Goal: Find specific page/section: Find specific page/section

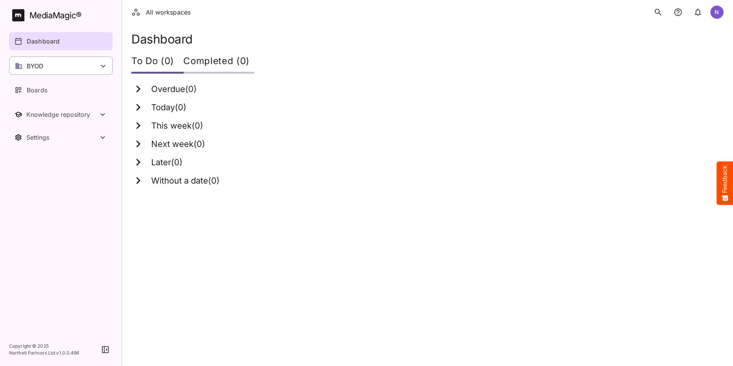
click at [105, 62] on icon at bounding box center [103, 65] width 9 height 9
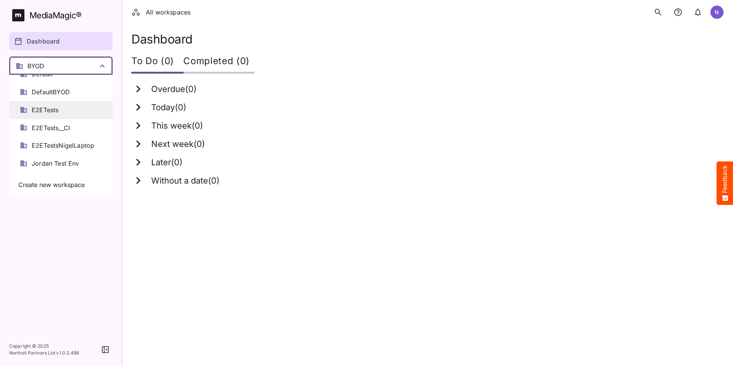
scroll to position [38, 0]
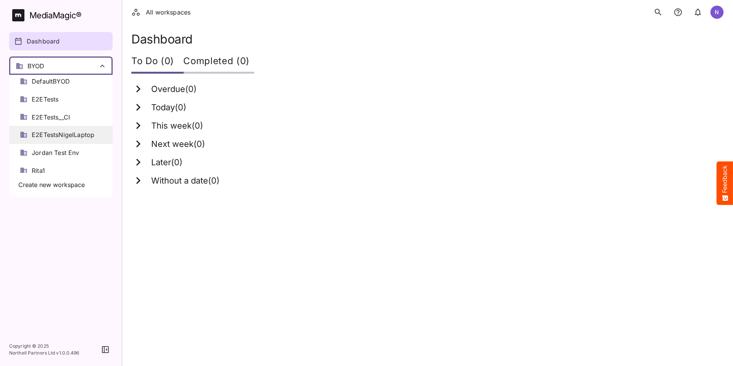
click at [64, 133] on span "E2ETestsNigelLaptop" at bounding box center [63, 135] width 63 height 9
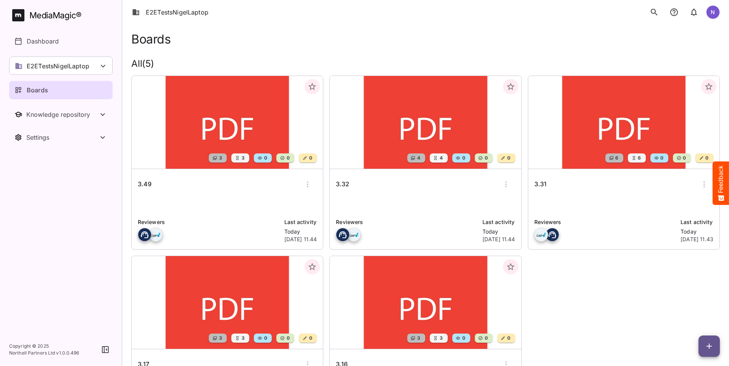
click at [146, 184] on h6 "3.49" at bounding box center [145, 185] width 14 height 10
click at [336, 189] on h6 "3.32" at bounding box center [342, 185] width 13 height 10
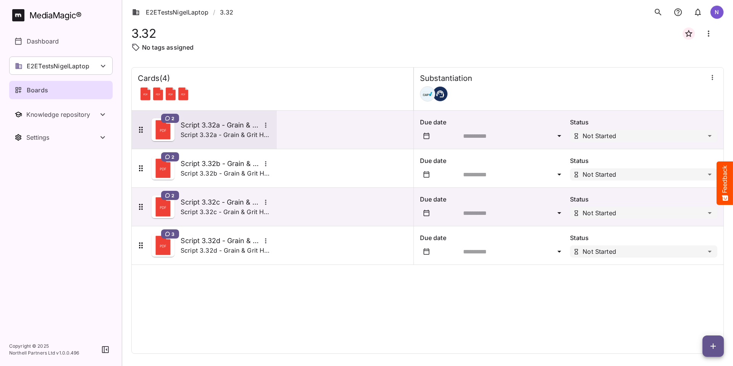
click at [237, 125] on h5 "Script 3.32a - Grain & Grit Hardware - exclusive match" at bounding box center [221, 125] width 80 height 9
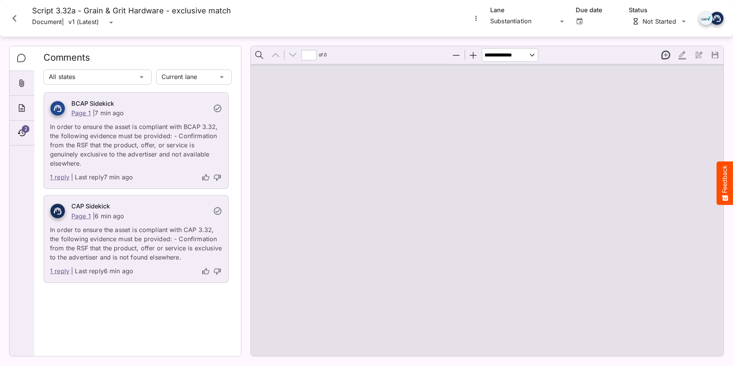
type input "*"
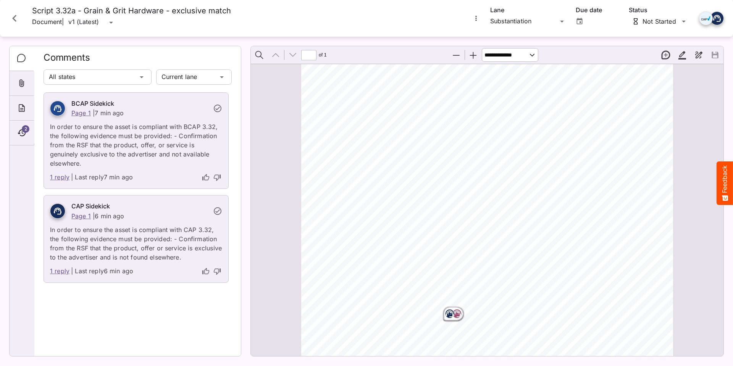
click at [12, 19] on icon "Close card" at bounding box center [15, 18] width 14 height 14
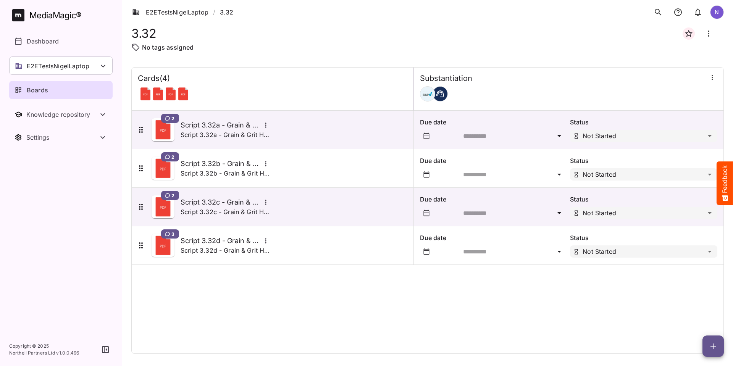
click at [168, 13] on link "E2ETestsNigelLaptop" at bounding box center [170, 12] width 76 height 9
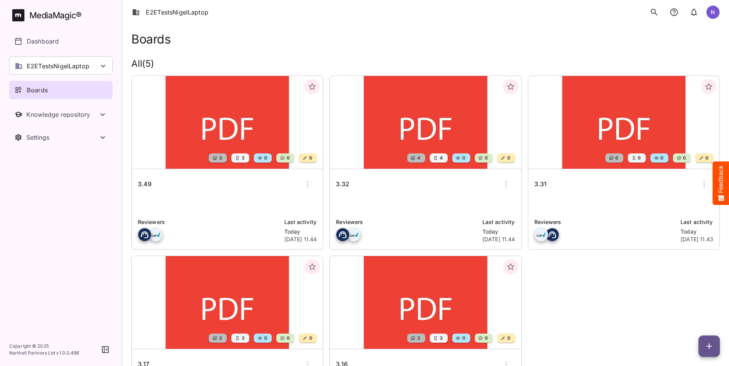
click at [149, 360] on h6 "3.17" at bounding box center [143, 365] width 11 height 10
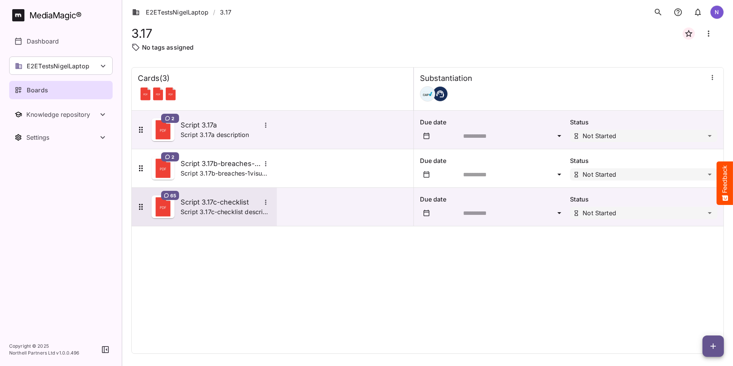
click at [197, 200] on h5 "Script 3.17c-checklist" at bounding box center [221, 202] width 80 height 9
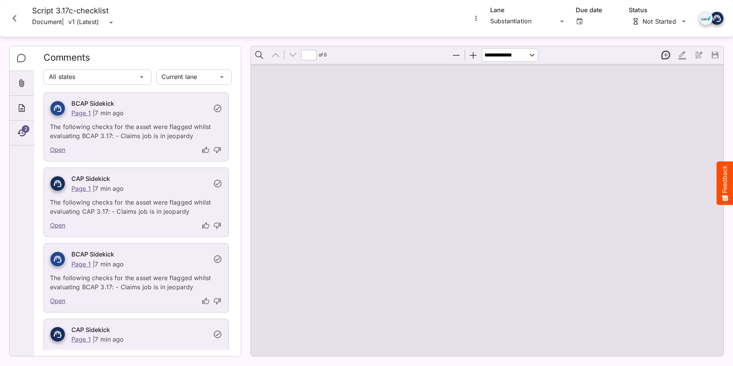
type input "*"
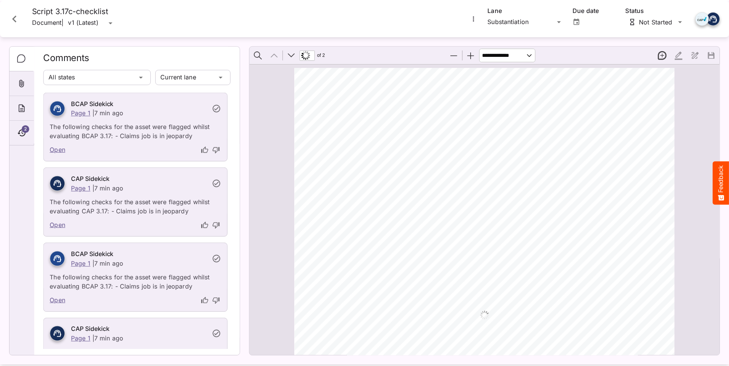
scroll to position [4, 0]
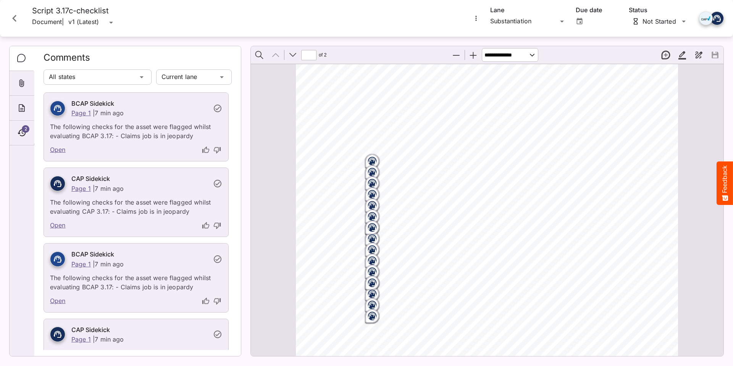
click at [10, 15] on icon "Close card" at bounding box center [15, 18] width 14 height 14
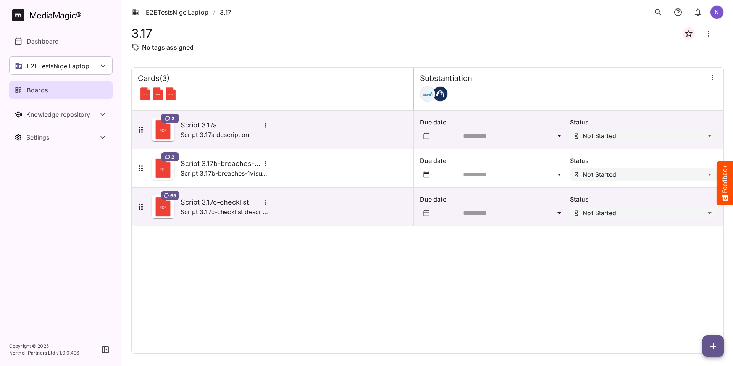
click at [168, 11] on link "E2ETestsNigelLaptop" at bounding box center [170, 12] width 76 height 9
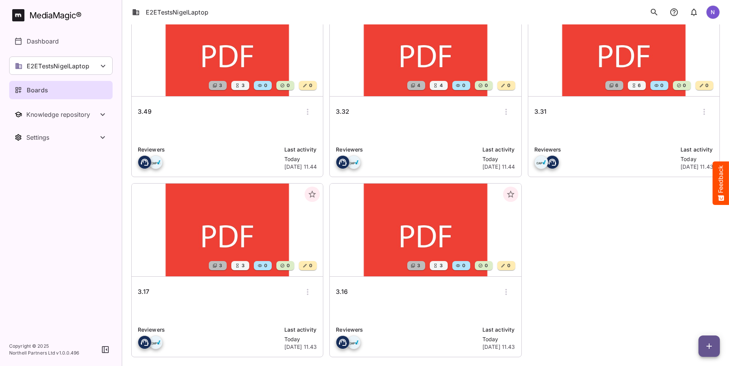
scroll to position [76, 0]
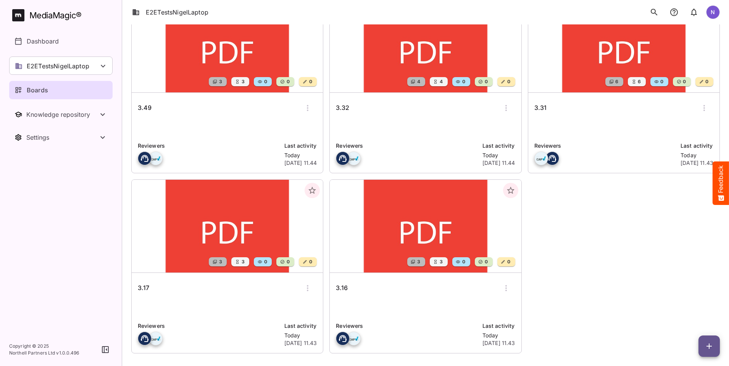
click at [336, 288] on h6 "3.16" at bounding box center [342, 288] width 12 height 10
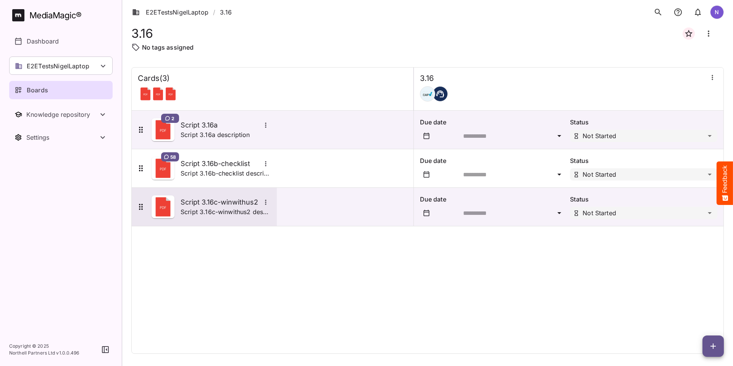
click at [209, 206] on h5 "Script 3.16c-winwithus2" at bounding box center [221, 202] width 80 height 9
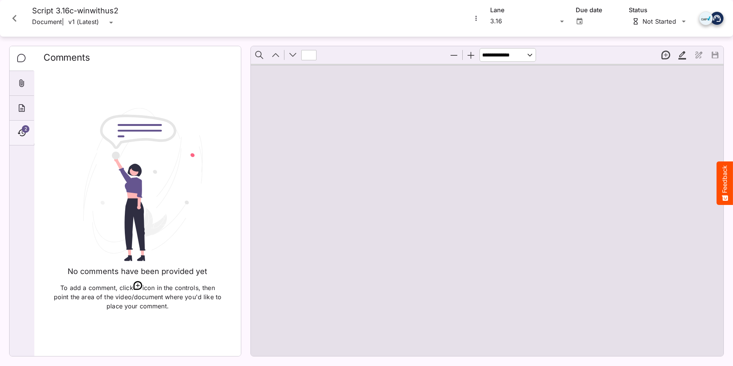
click at [29, 132] on div "2" at bounding box center [22, 133] width 24 height 25
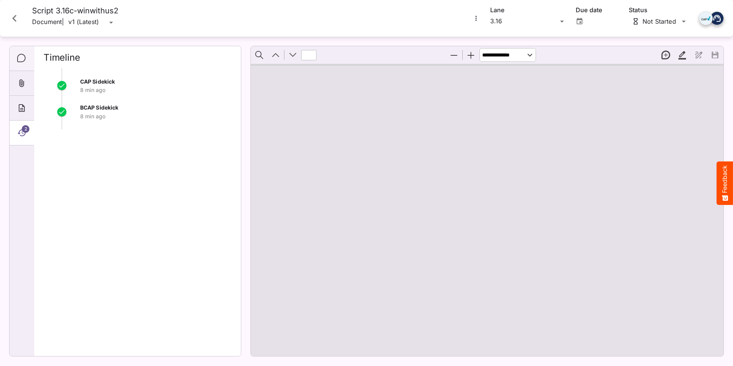
click at [21, 56] on icon "Comments" at bounding box center [21, 58] width 9 height 9
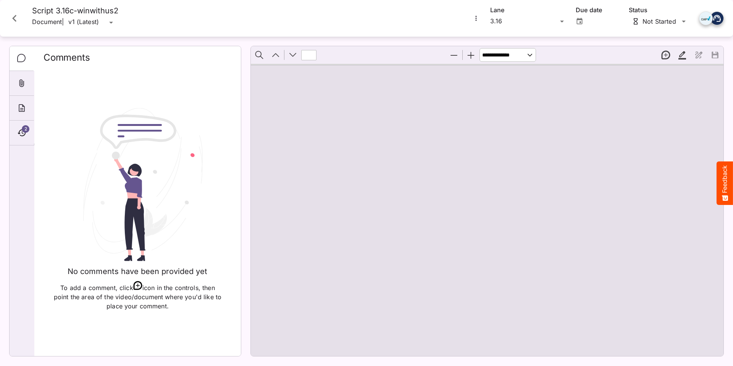
click at [10, 16] on icon "Close card" at bounding box center [15, 18] width 14 height 14
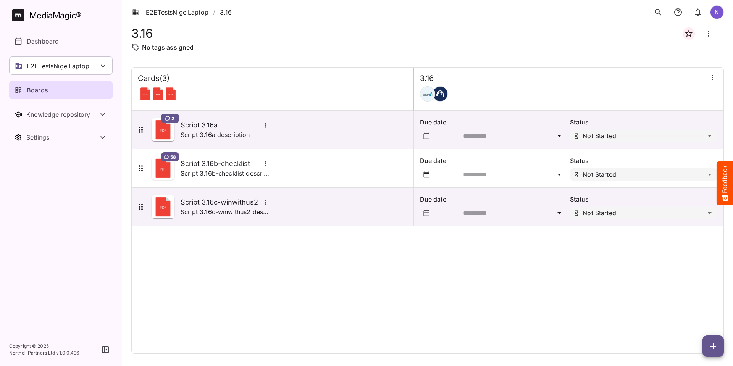
click at [175, 11] on link "E2ETestsNigelLaptop" at bounding box center [170, 12] width 76 height 9
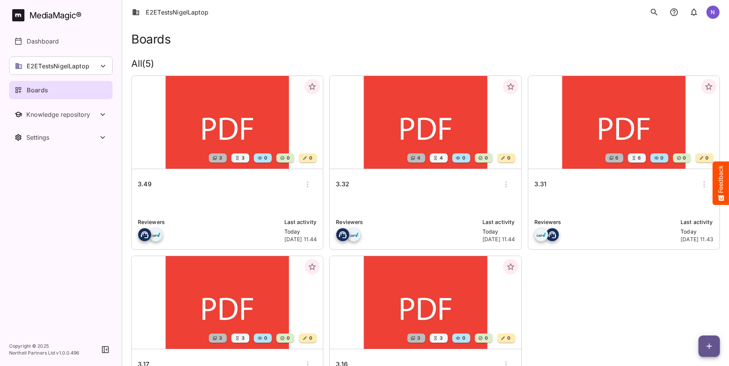
click at [336, 182] on h6 "3.32" at bounding box center [342, 185] width 13 height 10
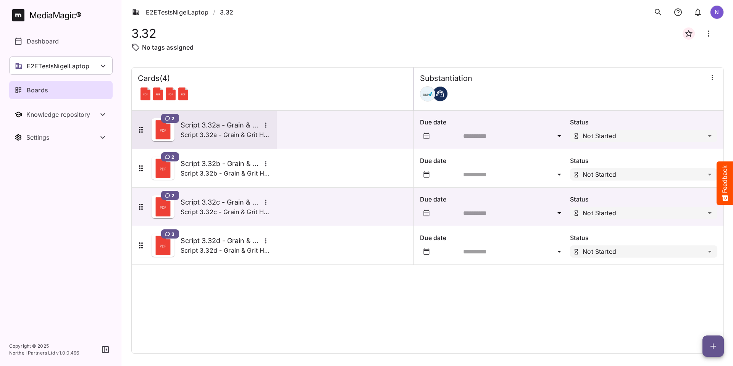
click at [223, 127] on h5 "Script 3.32a - Grain & Grit Hardware - exclusive match" at bounding box center [221, 125] width 80 height 9
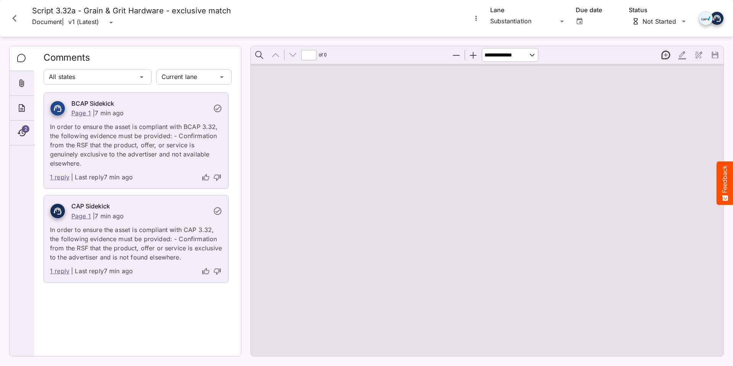
type input "*"
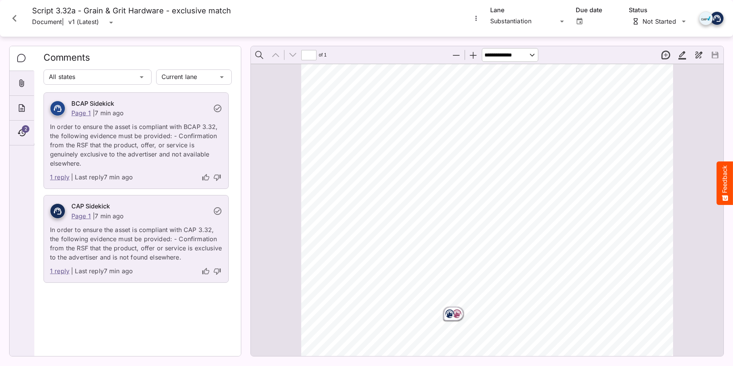
click at [59, 274] on link "1 reply" at bounding box center [59, 272] width 19 height 10
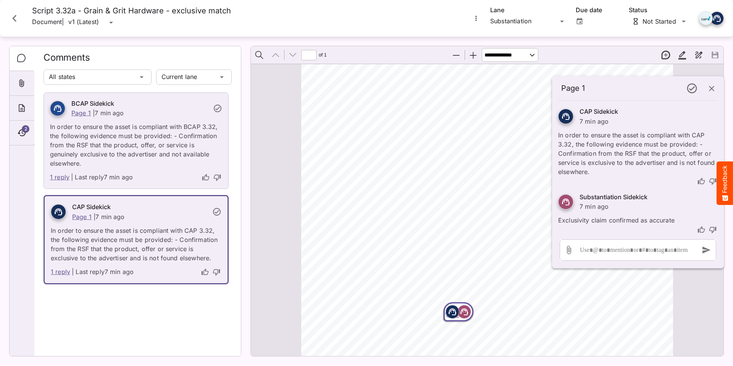
click at [711, 88] on icon "button" at bounding box center [711, 88] width 9 height 9
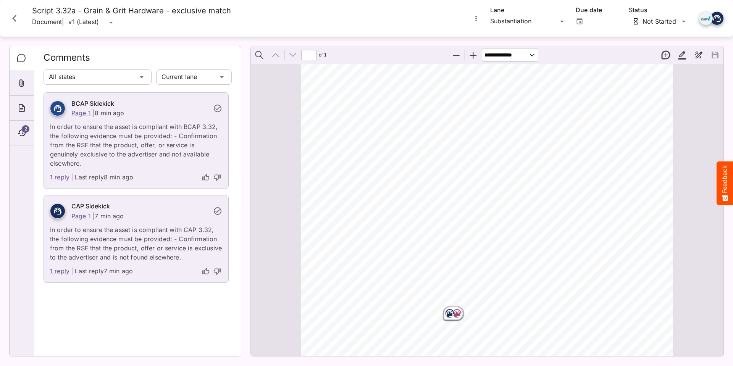
click at [17, 16] on icon "Close card" at bounding box center [15, 18] width 14 height 14
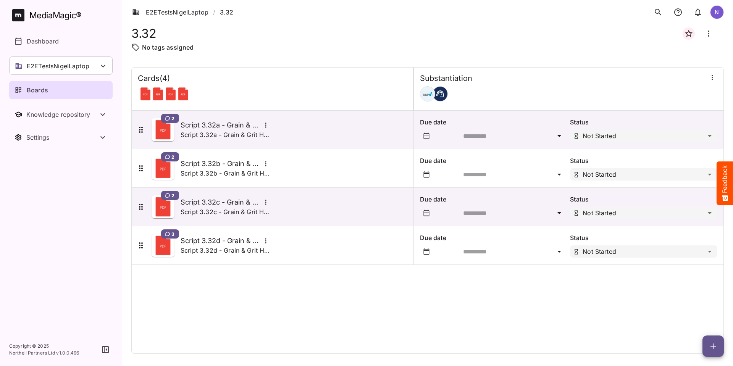
click at [177, 13] on link "E2ETestsNigelLaptop" at bounding box center [170, 12] width 76 height 9
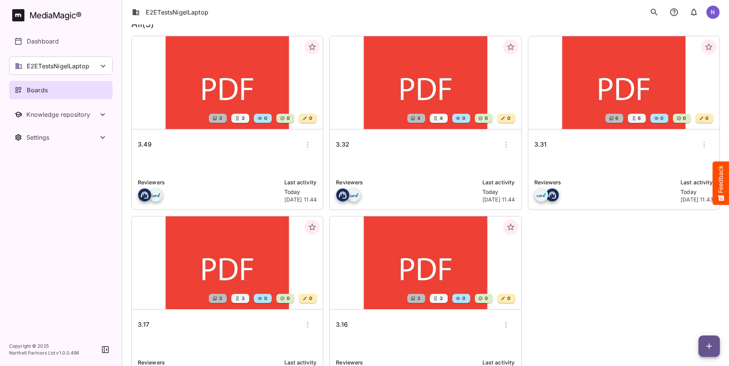
scroll to position [76, 0]
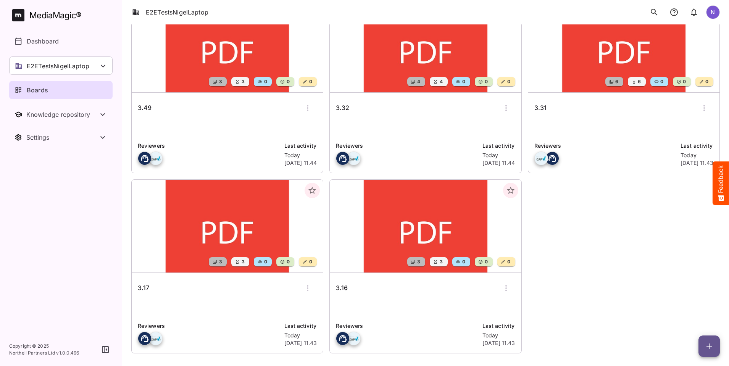
click at [50, 87] on div "Boards" at bounding box center [62, 90] width 94 height 9
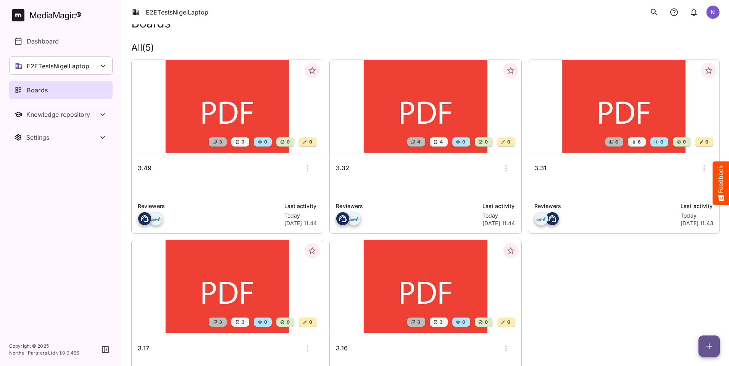
scroll to position [0, 0]
